Goal: Task Accomplishment & Management: Manage account settings

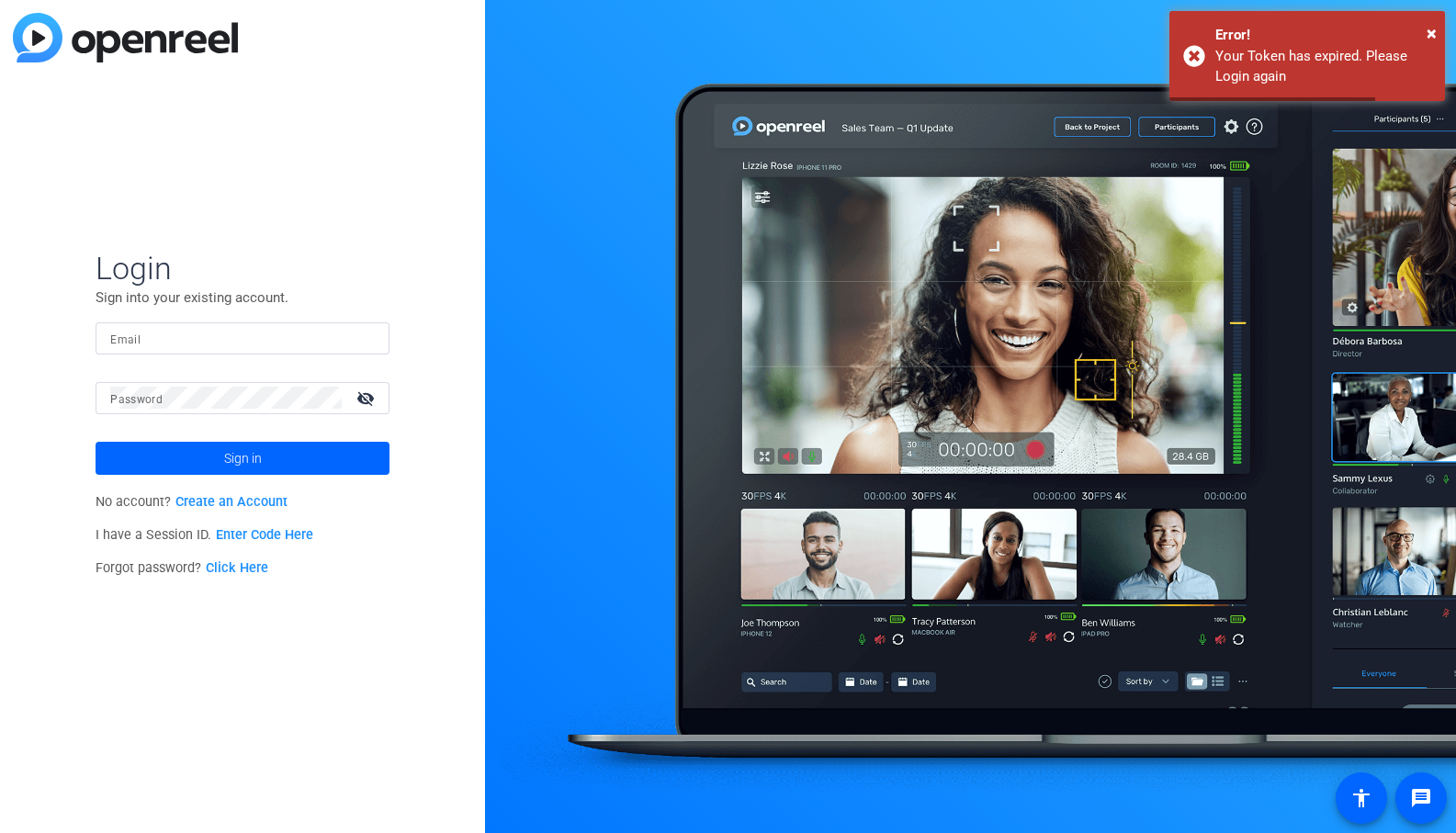
click at [166, 336] on input "Email" at bounding box center [243, 337] width 265 height 22
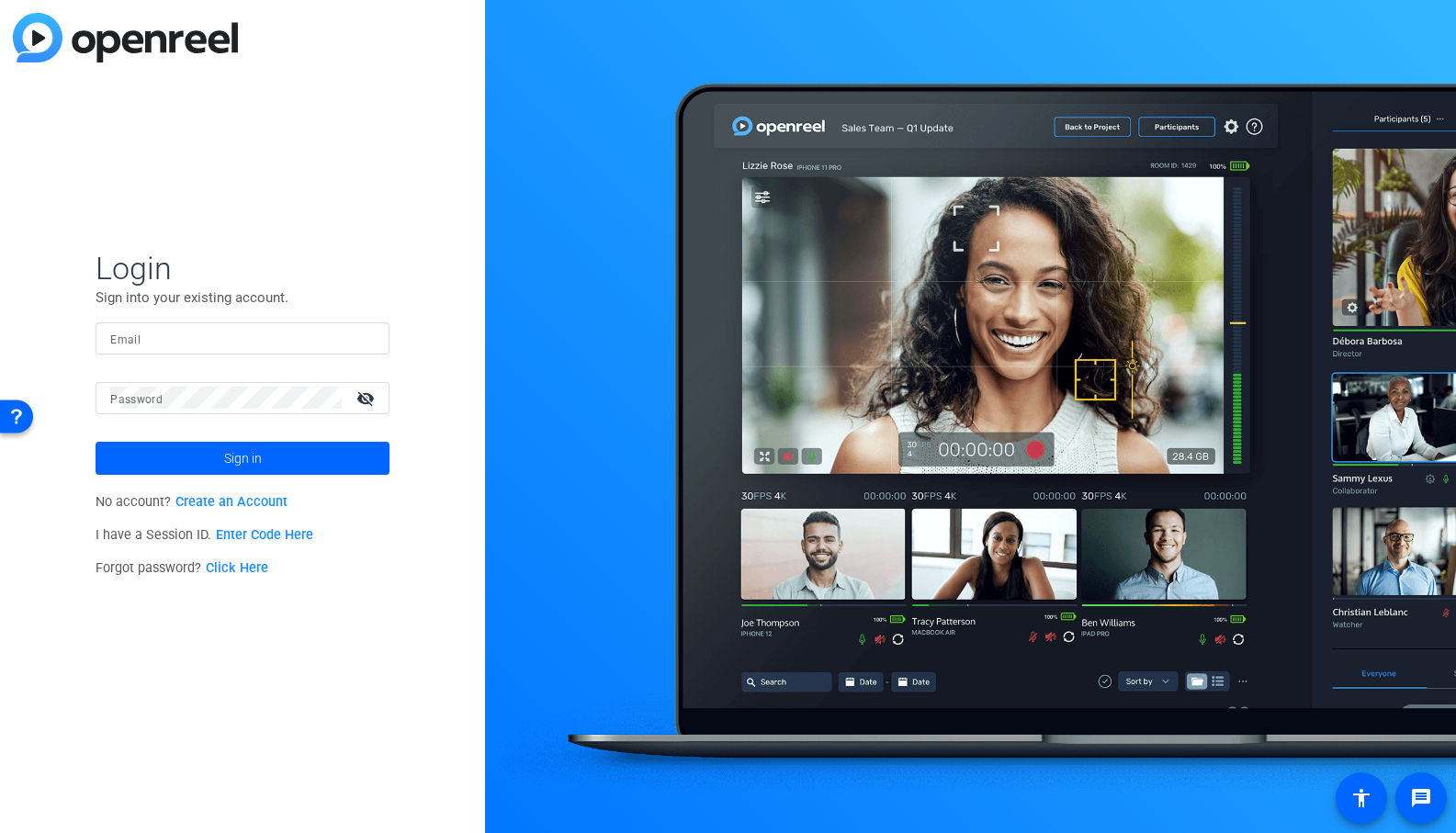
type input "[EMAIL_ADDRESS][DOMAIN_NAME]"
click at [280, 454] on span at bounding box center [243, 458] width 294 height 44
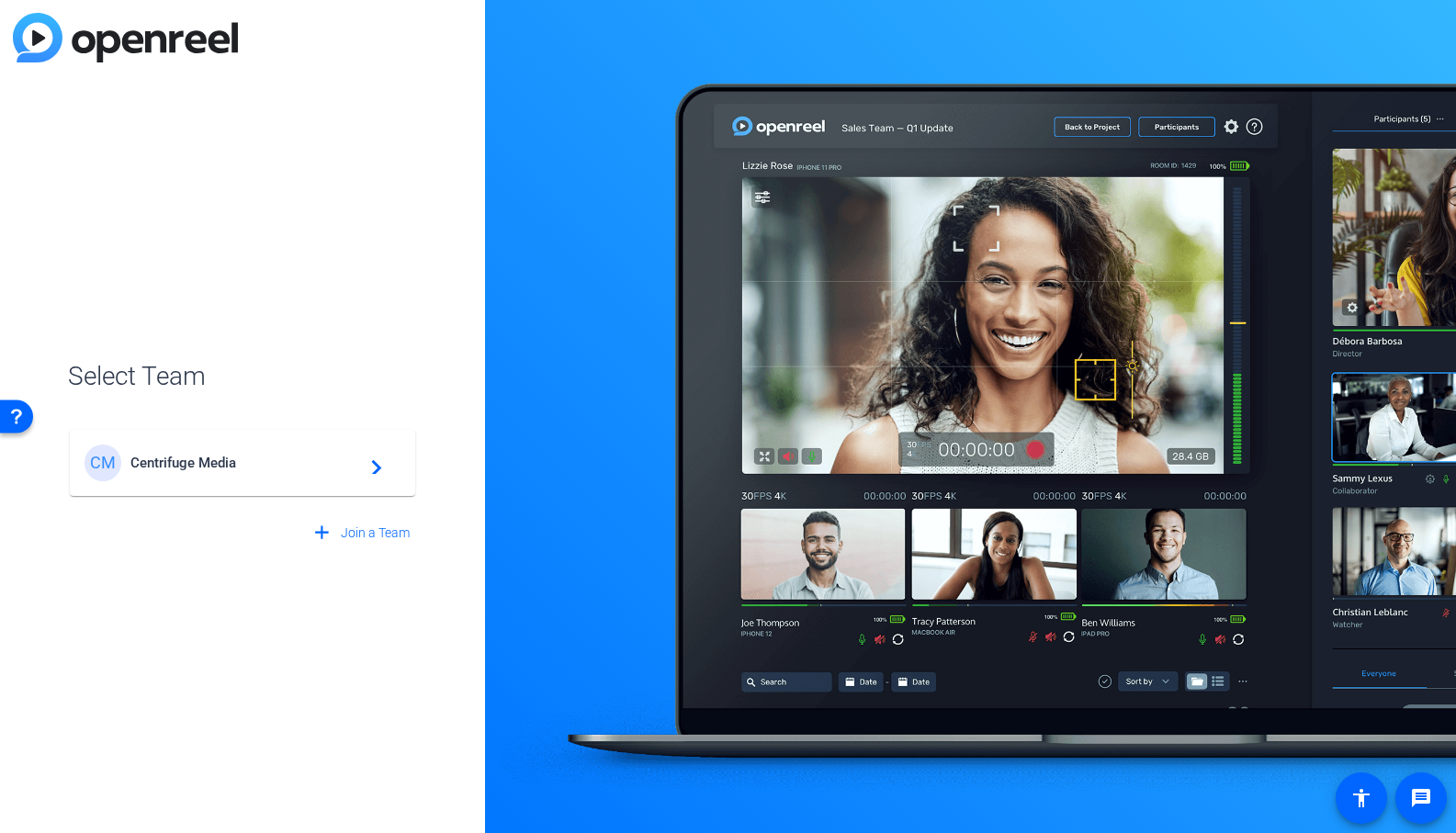
click at [229, 467] on span "Centrifuge Media" at bounding box center [245, 462] width 230 height 16
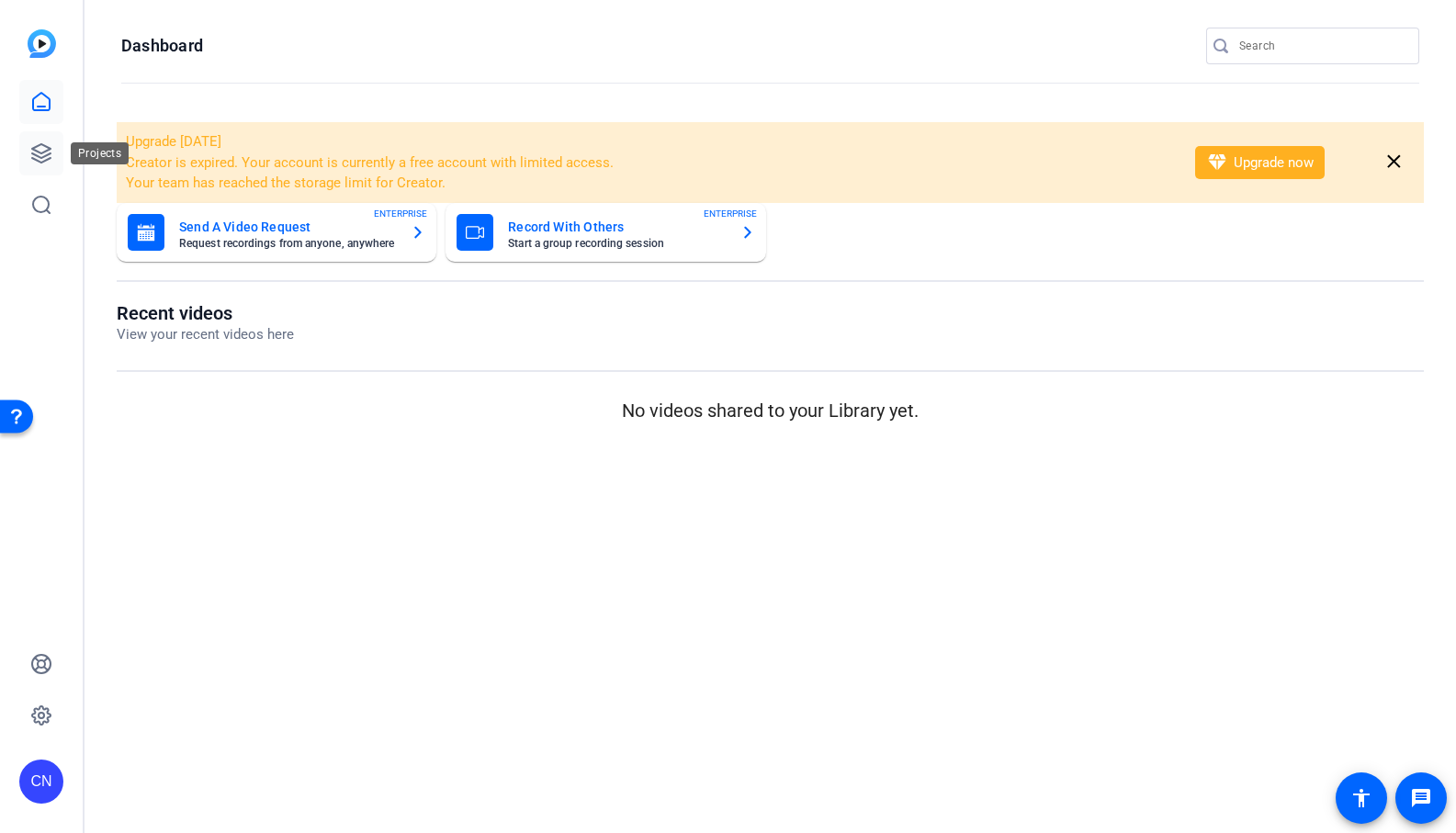
click at [61, 159] on link at bounding box center [41, 153] width 44 height 44
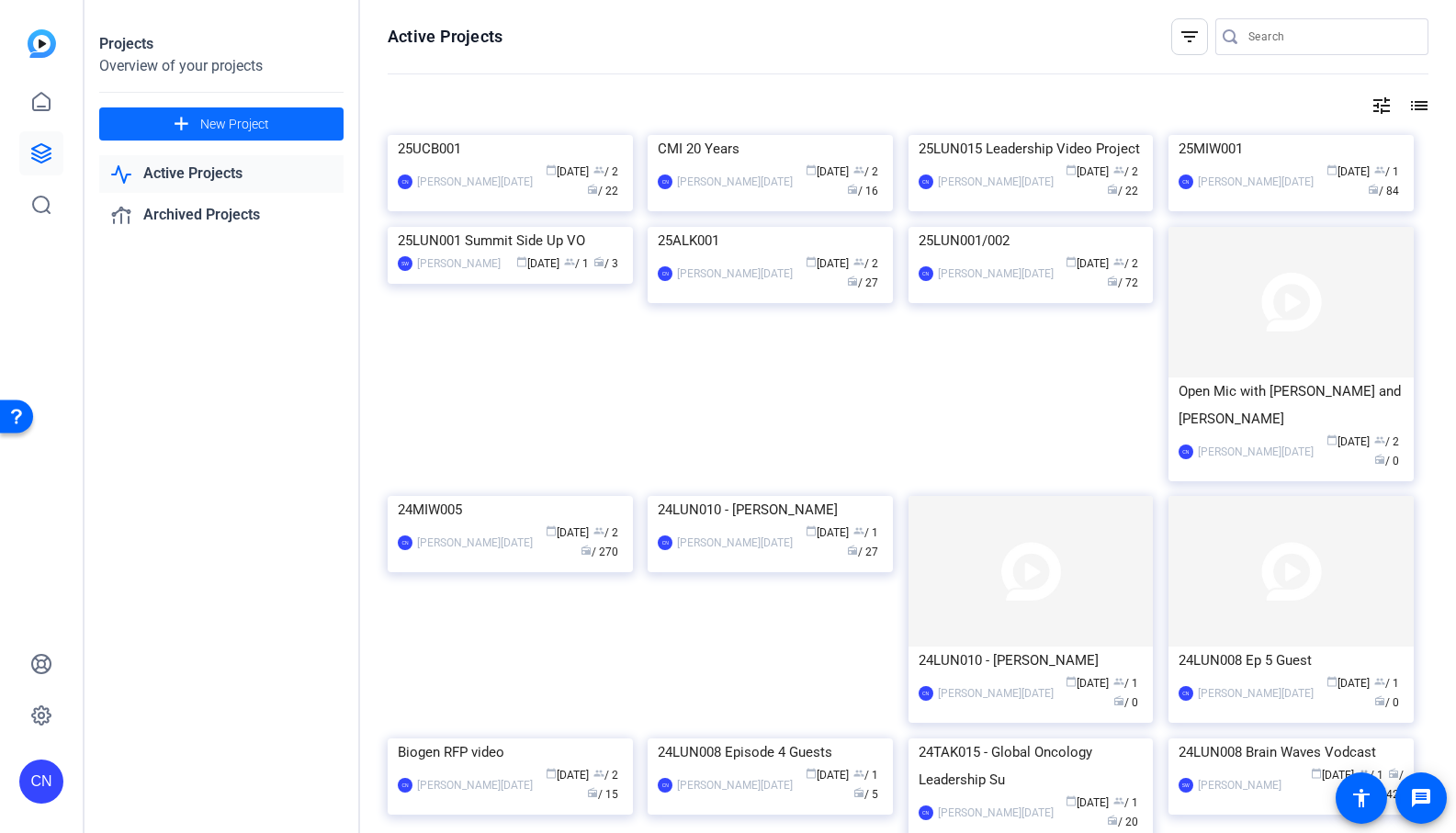
click at [224, 128] on span "New Project" at bounding box center [235, 125] width 69 height 19
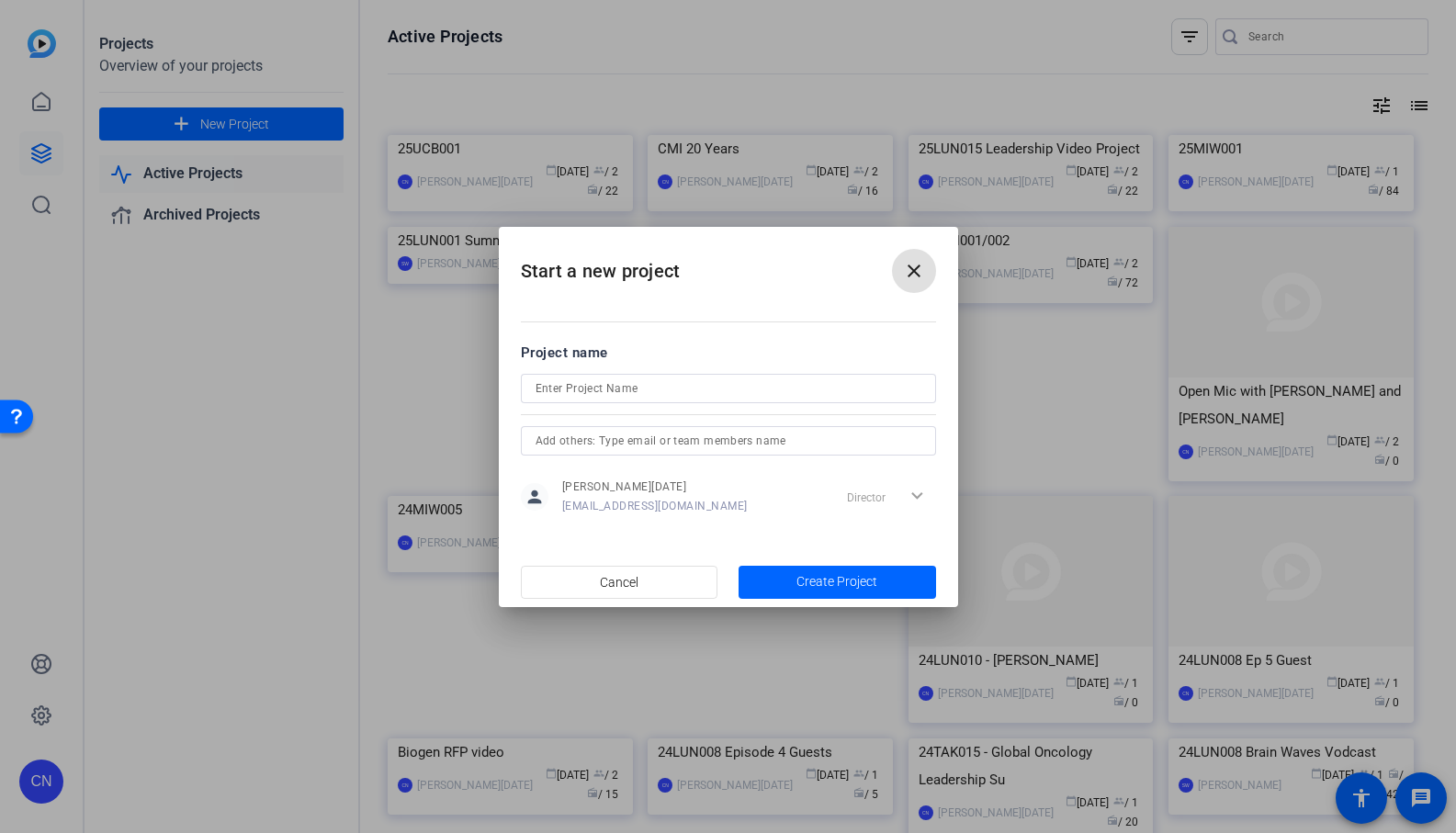
click at [595, 382] on input at bounding box center [728, 388] width 386 height 22
type input "25MIW006"
click at [627, 444] on input "text" at bounding box center [728, 441] width 386 height 22
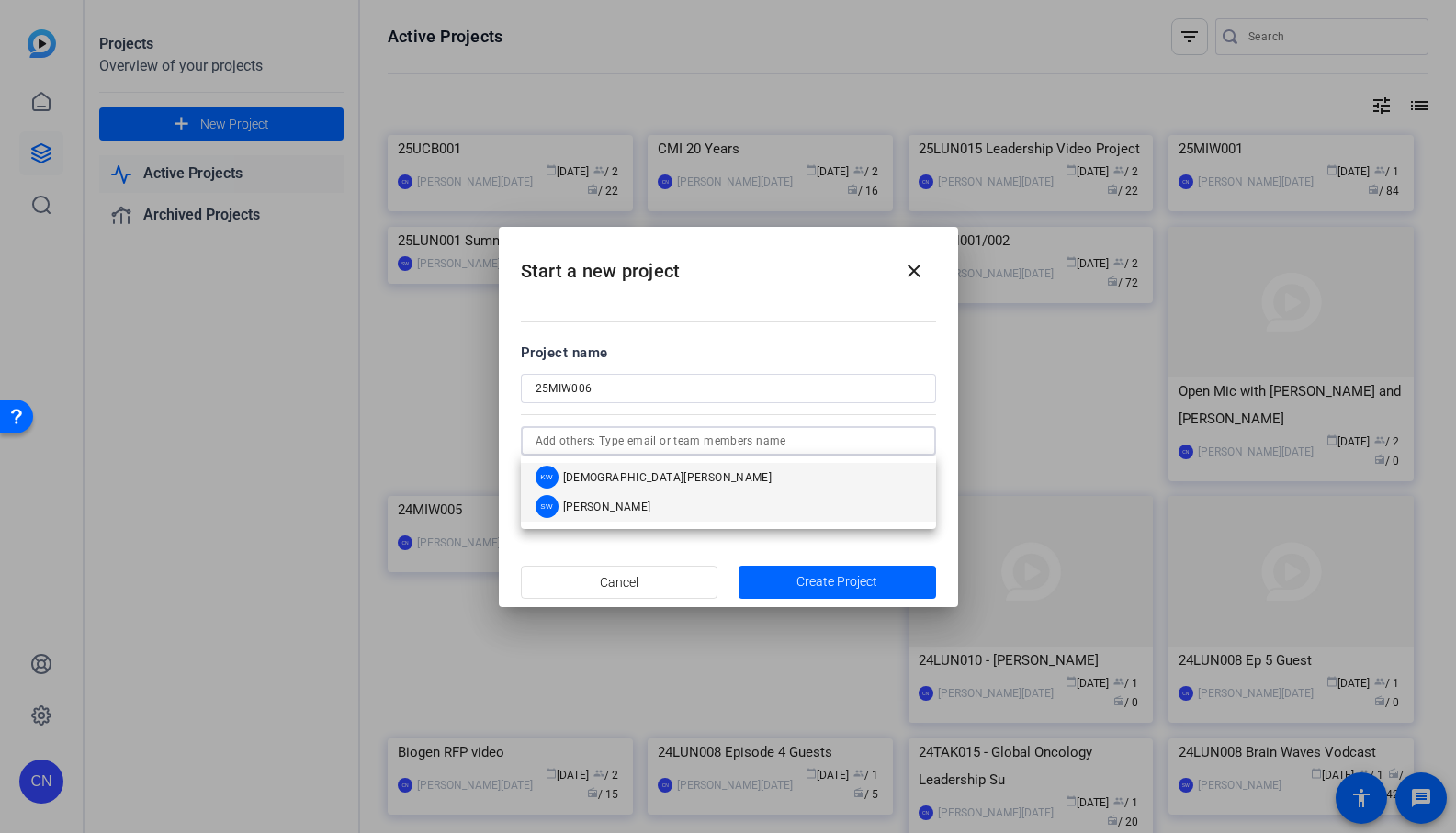
click at [615, 501] on span "[PERSON_NAME]" at bounding box center [607, 506] width 88 height 14
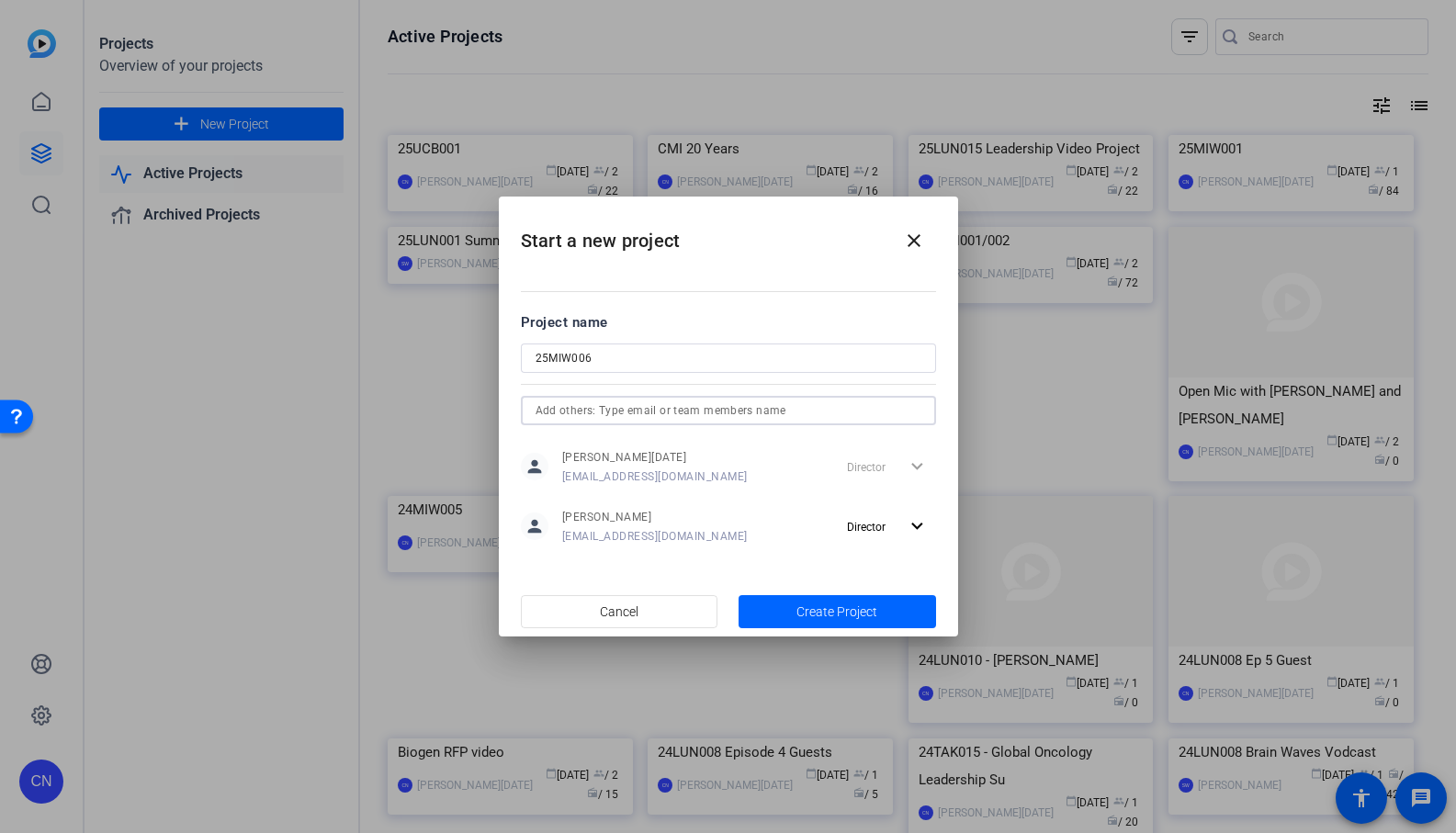
click at [642, 365] on input "25MIW006" at bounding box center [728, 358] width 386 height 22
click at [646, 359] on input "25MIW006 - interstitals" at bounding box center [728, 358] width 386 height 22
type input "25MIW006 - interstitials"
click at [832, 608] on span "Create Project" at bounding box center [837, 613] width 81 height 19
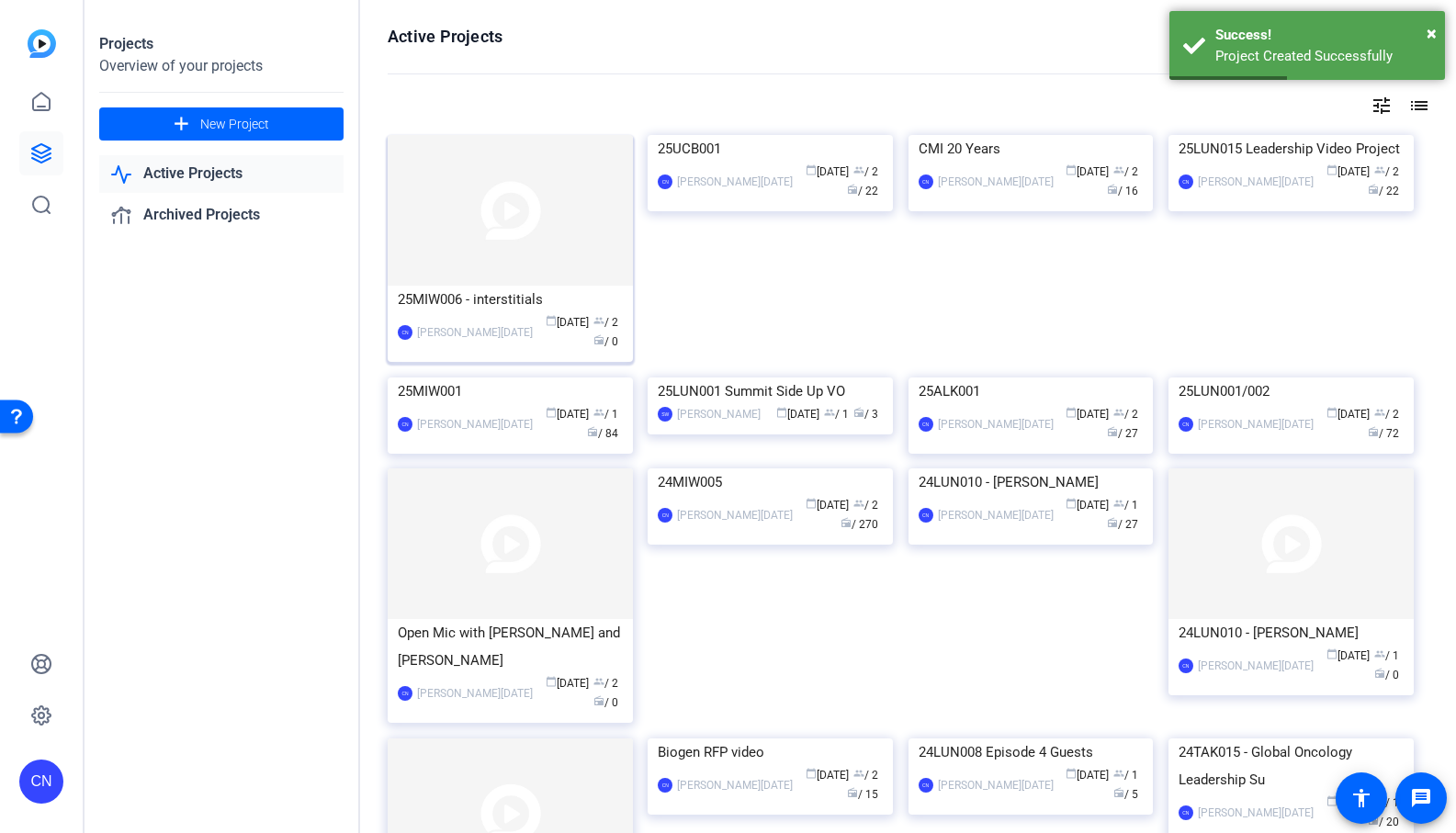
click at [491, 318] on div "CN [PERSON_NAME][DATE] calendar_today [DATE] group / 2 radio / 0" at bounding box center [510, 333] width 225 height 38
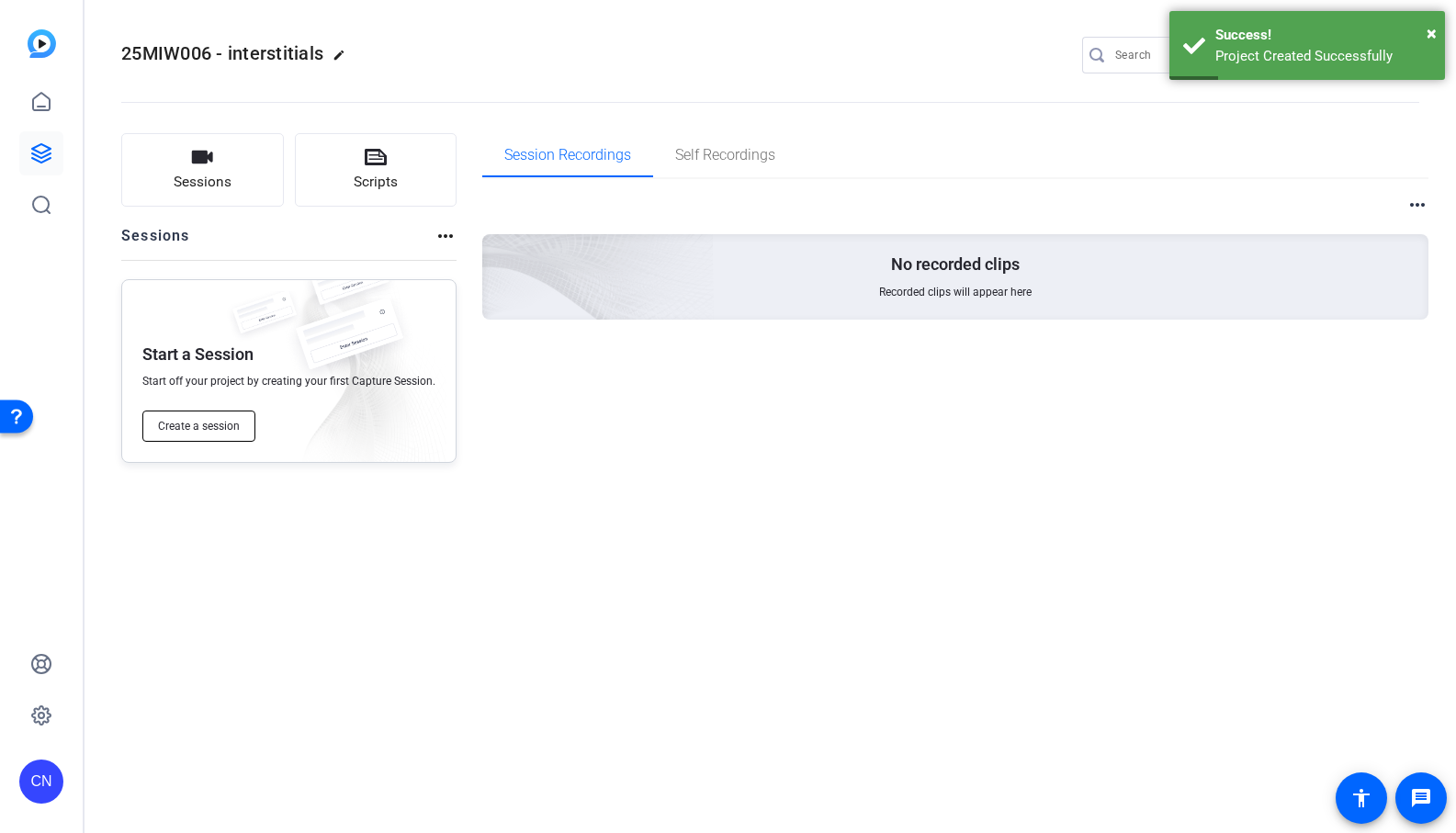
click at [238, 422] on span "Create a session" at bounding box center [198, 426] width 81 height 14
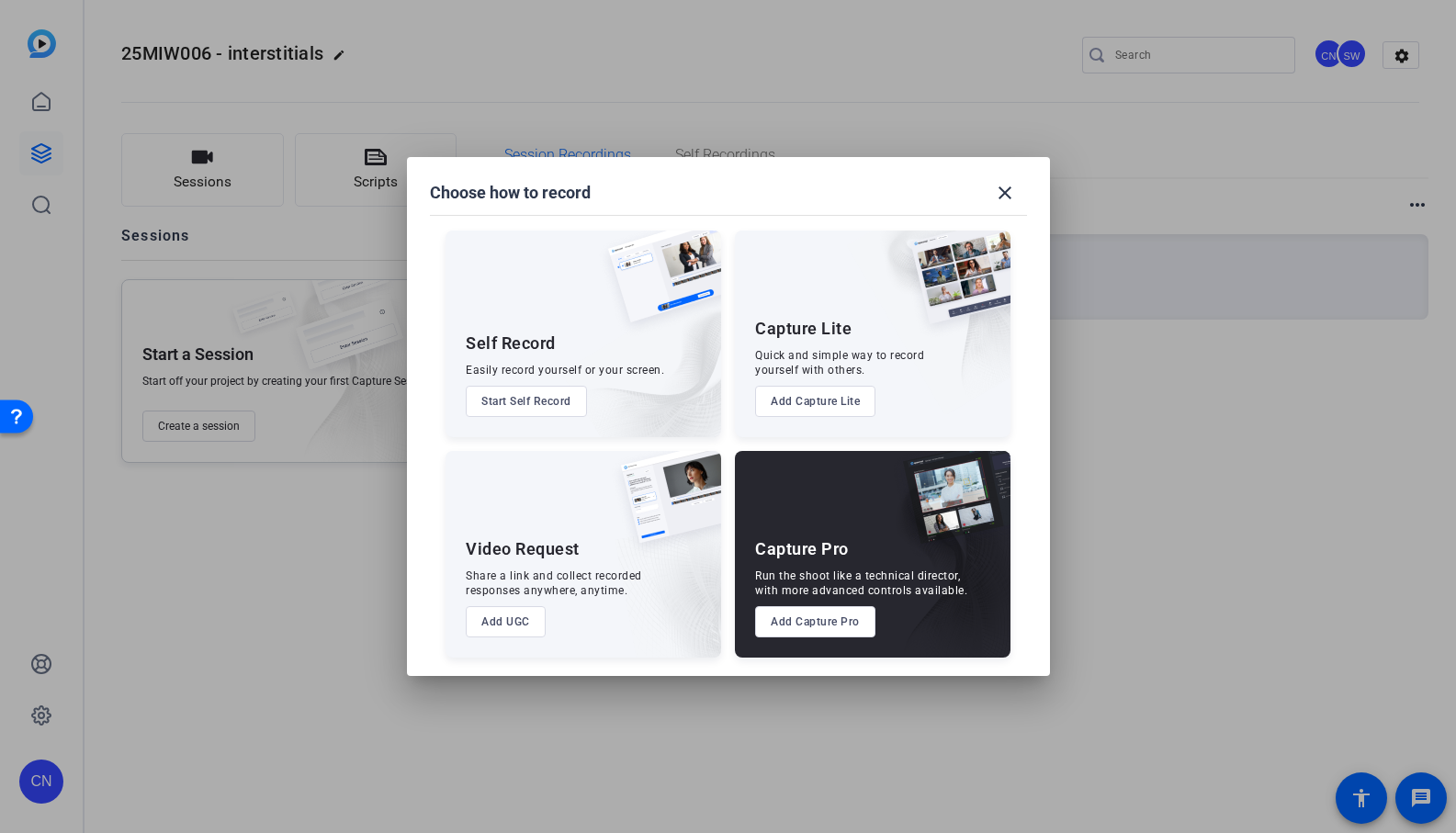
click at [791, 607] on button "Add Capture Pro" at bounding box center [816, 622] width 121 height 32
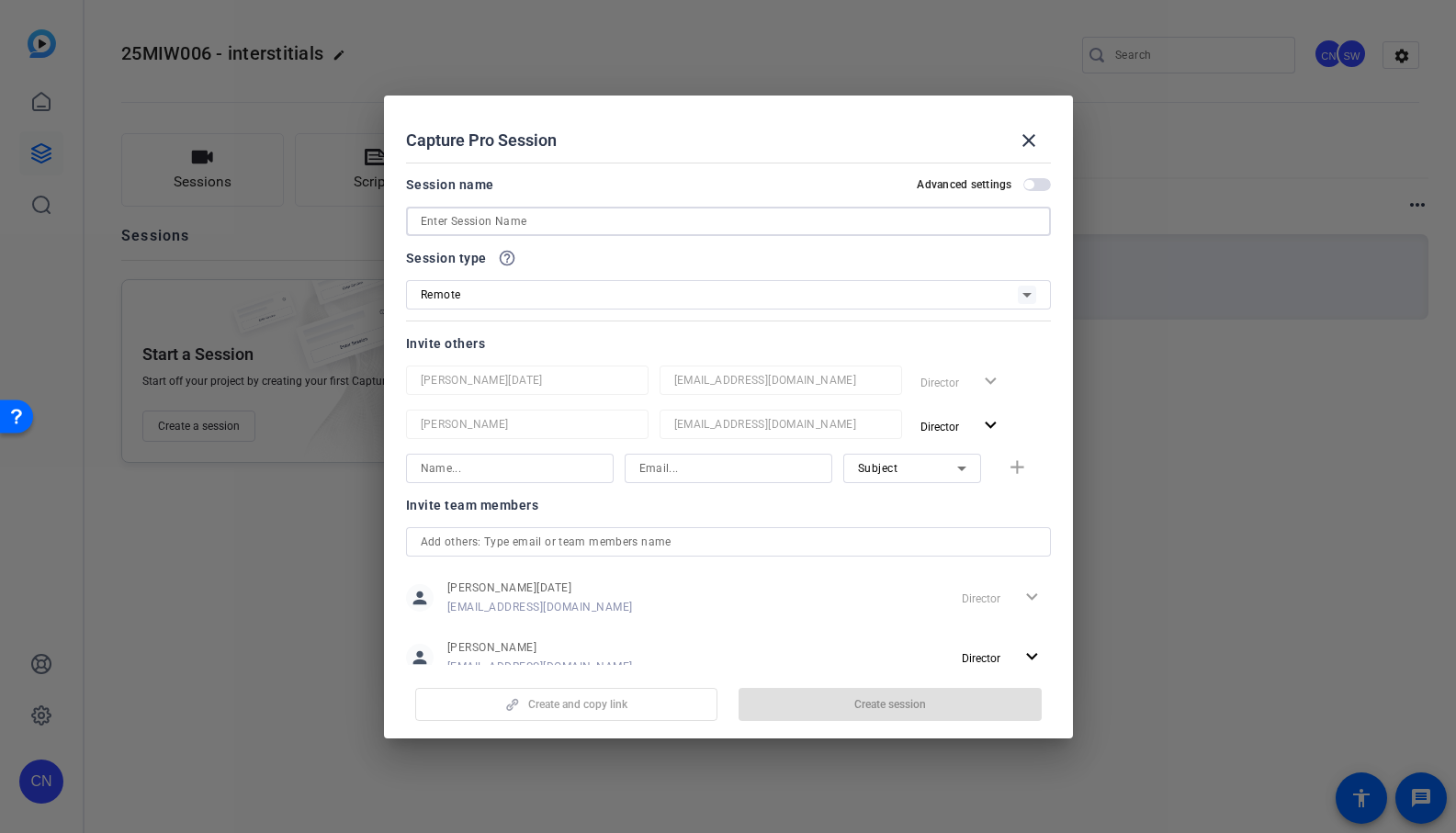
click at [883, 213] on input at bounding box center [728, 220] width 615 height 22
type input "25MIW006 - interstitials"
click at [819, 712] on span "button" at bounding box center [890, 705] width 303 height 44
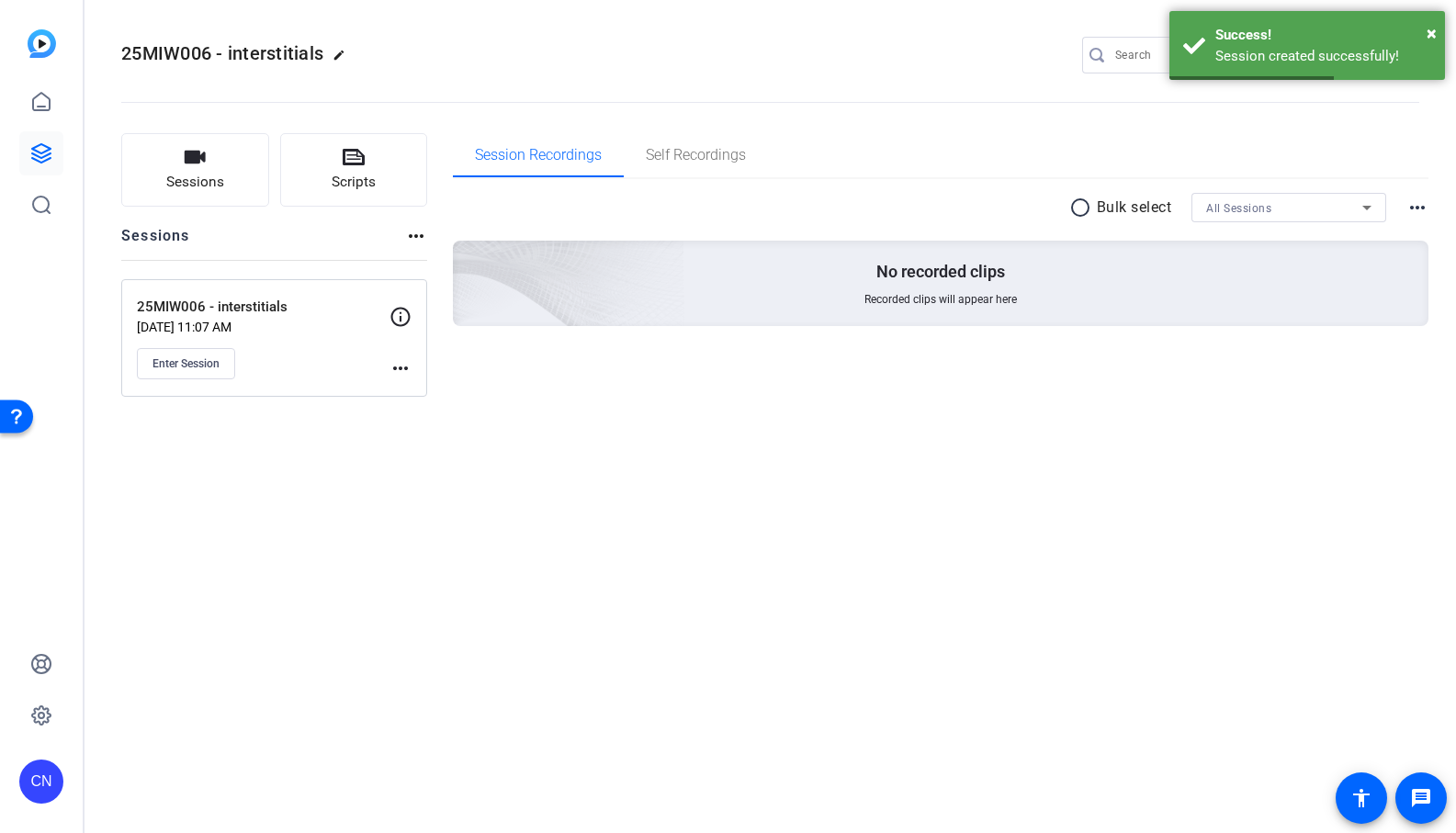
click at [397, 369] on mat-icon "more_horiz" at bounding box center [400, 368] width 22 height 22
click at [428, 393] on span "Edit Session" at bounding box center [446, 395] width 83 height 22
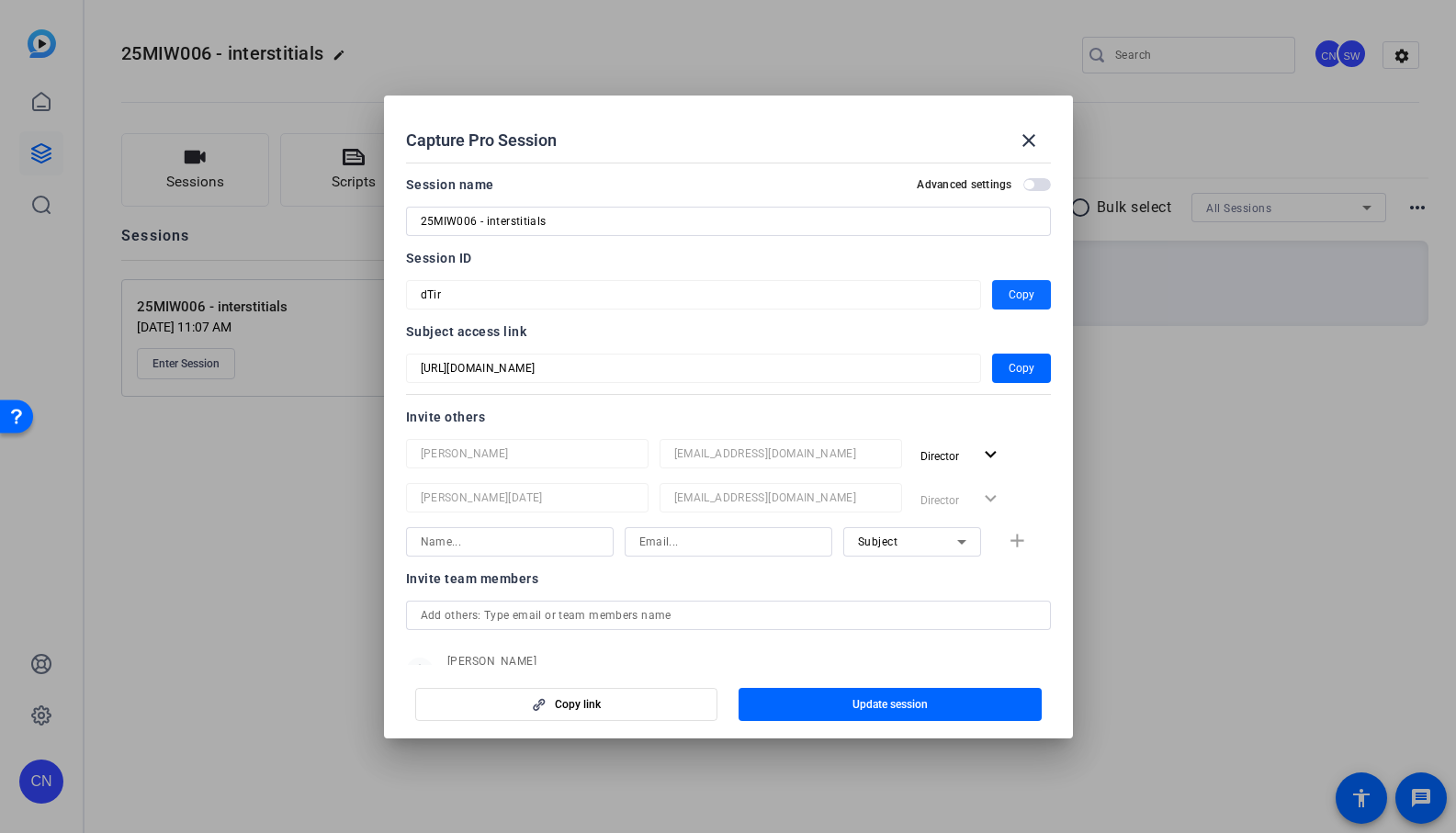
click at [1019, 295] on span "Copy" at bounding box center [1021, 294] width 26 height 22
click at [1027, 137] on mat-icon "close" at bounding box center [1028, 140] width 22 height 22
